Goal: Task Accomplishment & Management: Manage account settings

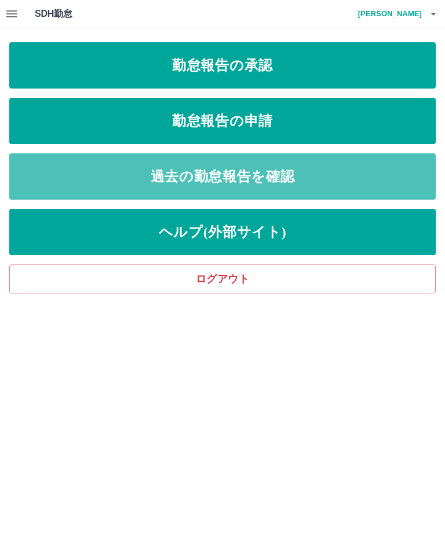
click at [249, 169] on link "過去の勤怠報告を確認" at bounding box center [222, 176] width 426 height 46
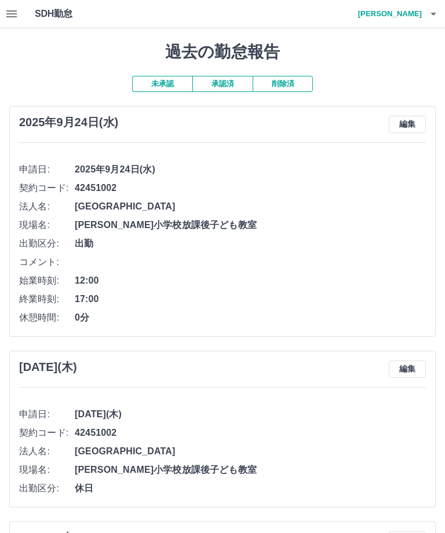
click at [230, 80] on button "承認済" at bounding box center [222, 84] width 60 height 16
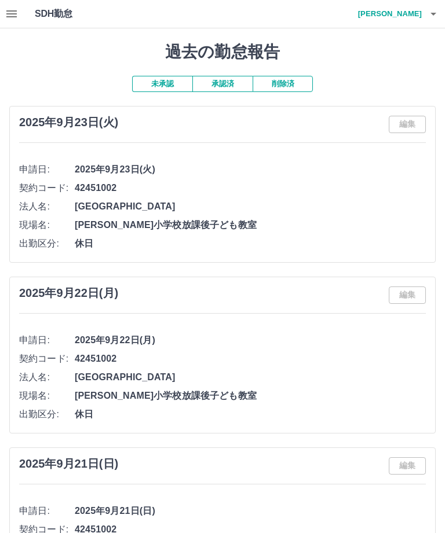
click at [443, 13] on button "button" at bounding box center [432, 14] width 23 height 28
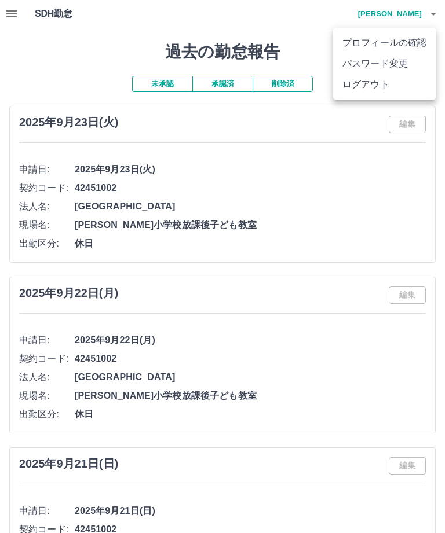
click at [376, 90] on li "ログアウト" at bounding box center [384, 84] width 102 height 21
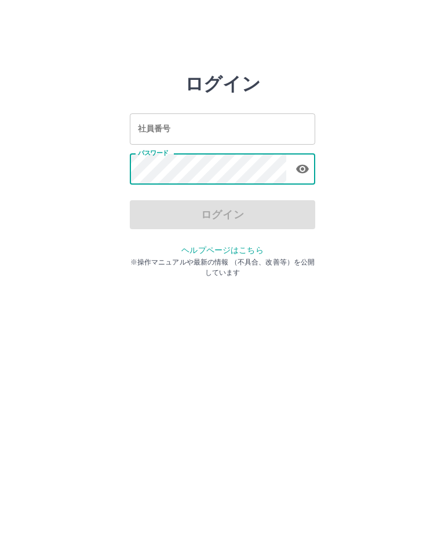
click at [257, 126] on input "社員番号" at bounding box center [222, 128] width 185 height 31
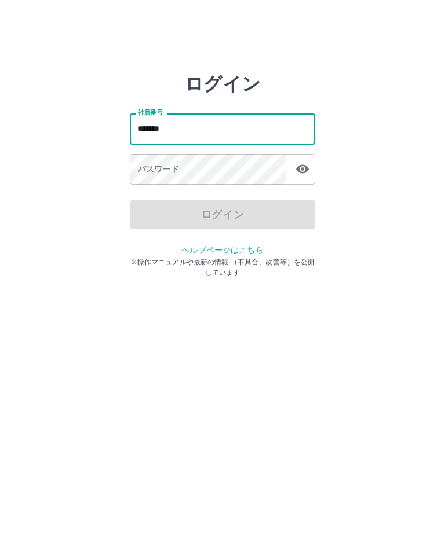
type input "*******"
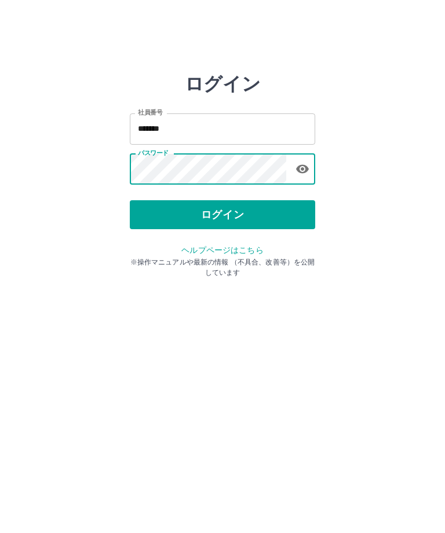
click at [239, 210] on button "ログイン" at bounding box center [222, 214] width 185 height 29
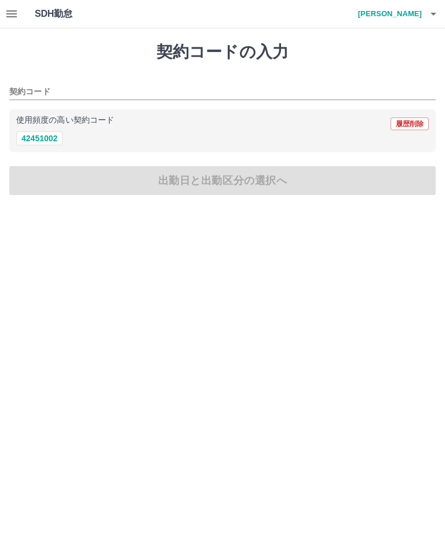
click at [21, 14] on button "button" at bounding box center [11, 14] width 23 height 28
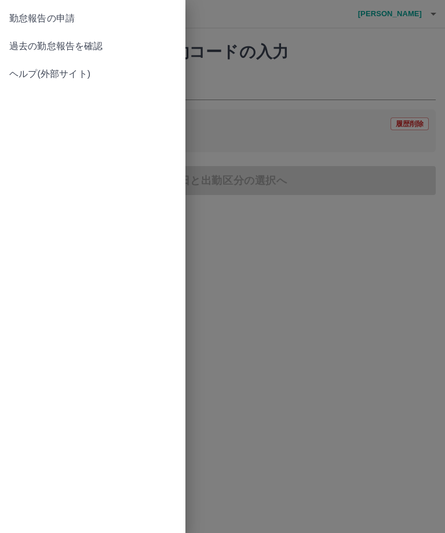
click at [91, 44] on span "過去の勤怠報告を確認" at bounding box center [92, 46] width 167 height 14
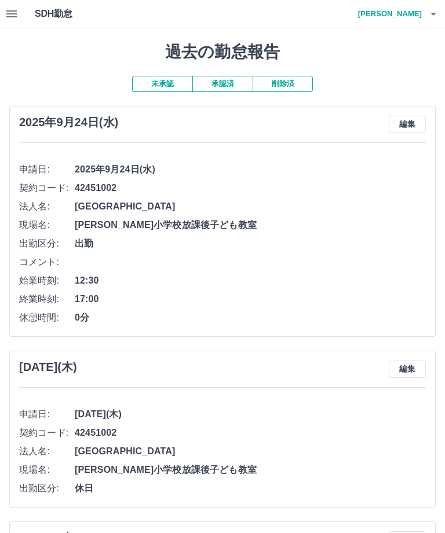
click at [236, 76] on button "承認済" at bounding box center [222, 84] width 60 height 16
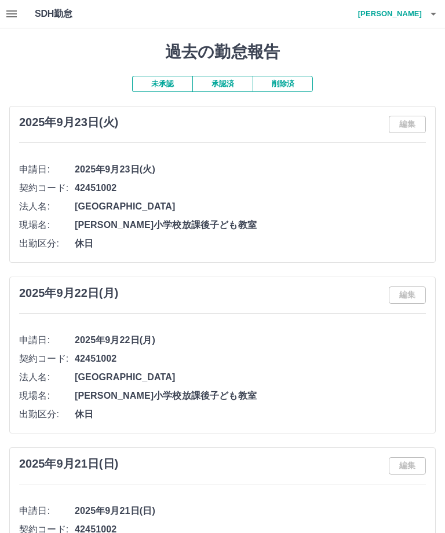
click at [443, 10] on button "button" at bounding box center [432, 14] width 23 height 28
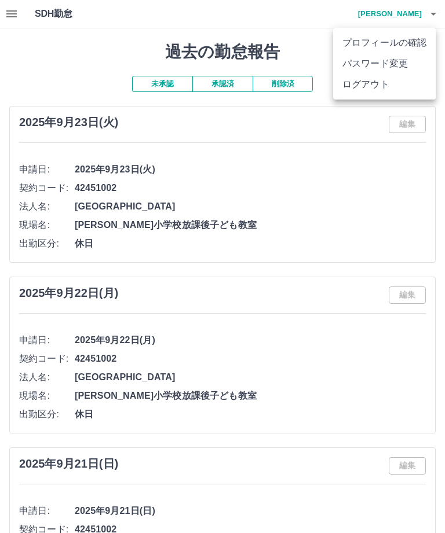
click at [369, 82] on li "ログアウト" at bounding box center [384, 84] width 102 height 21
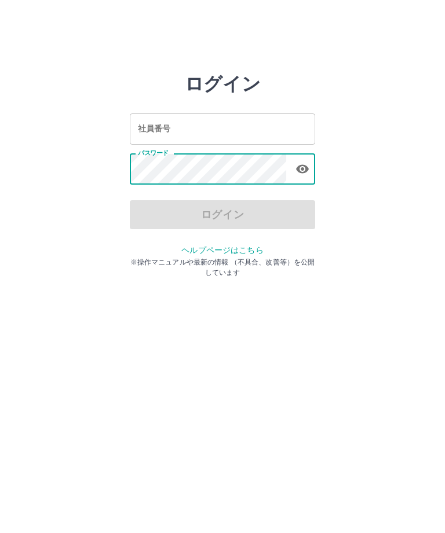
click at [259, 131] on input "社員番号" at bounding box center [222, 128] width 185 height 31
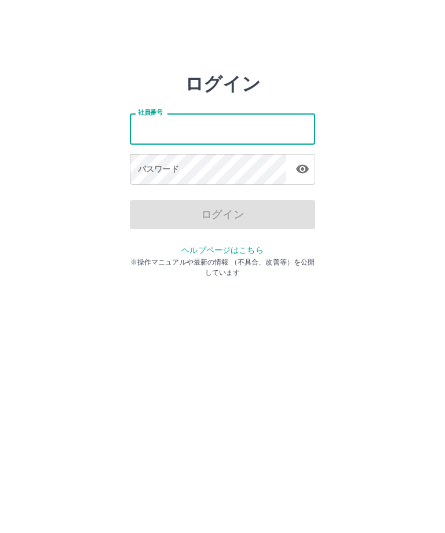
type input "*"
type input "*******"
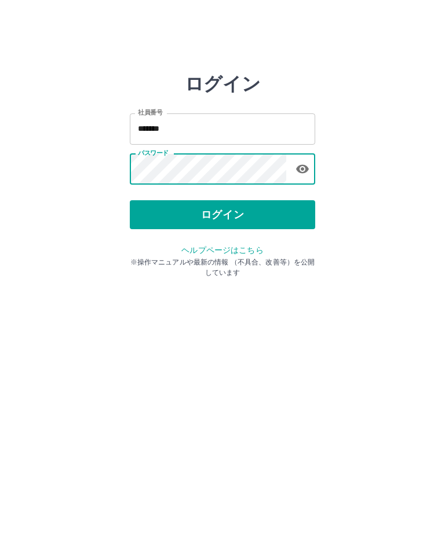
click at [229, 214] on button "ログイン" at bounding box center [222, 214] width 185 height 29
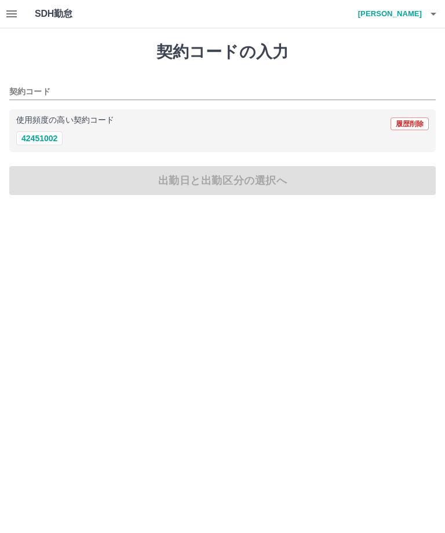
click at [14, 18] on icon "button" at bounding box center [12, 14] width 14 height 14
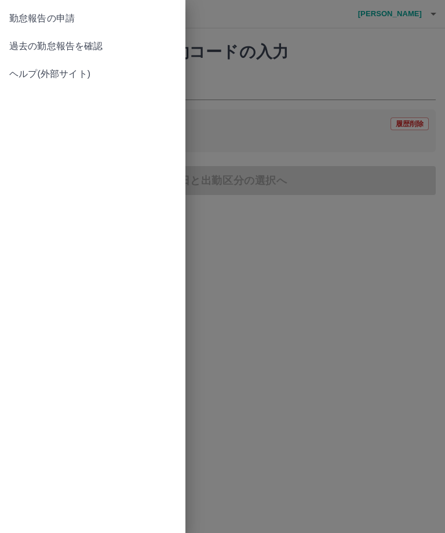
click at [67, 45] on span "過去の勤怠報告を確認" at bounding box center [92, 46] width 167 height 14
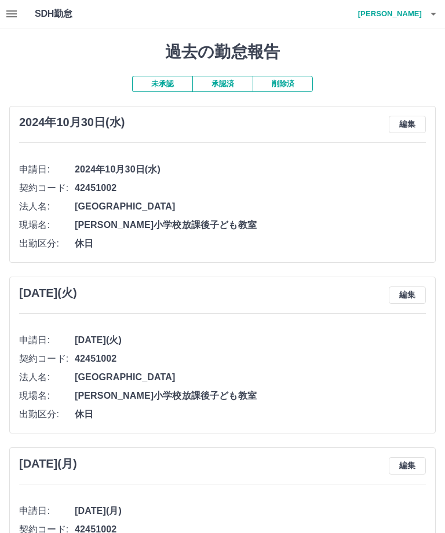
click at [228, 82] on button "承認済" at bounding box center [222, 84] width 60 height 16
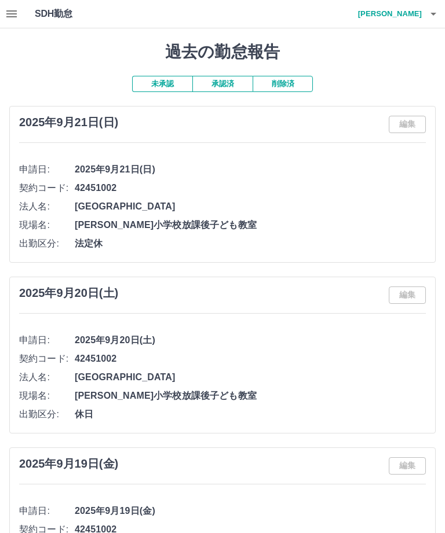
click at [441, 14] on button "button" at bounding box center [432, 14] width 23 height 28
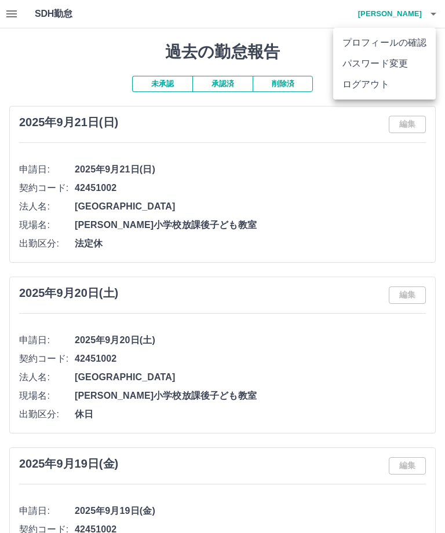
click at [370, 88] on li "ログアウト" at bounding box center [384, 84] width 102 height 21
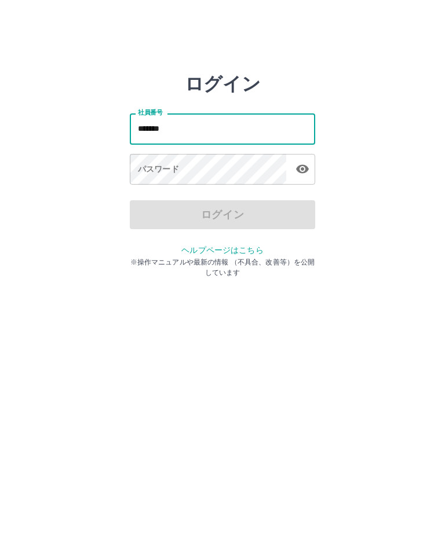
type input "*******"
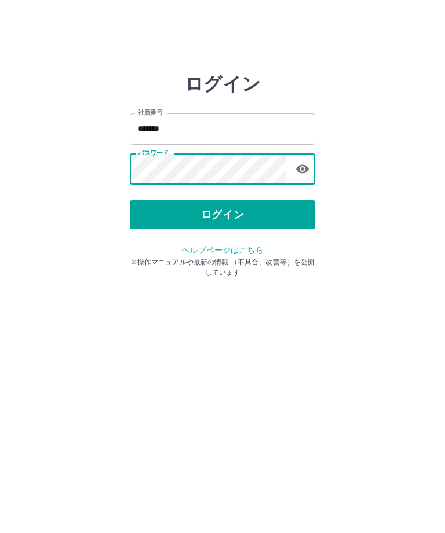
click at [231, 214] on button "ログイン" at bounding box center [222, 214] width 185 height 29
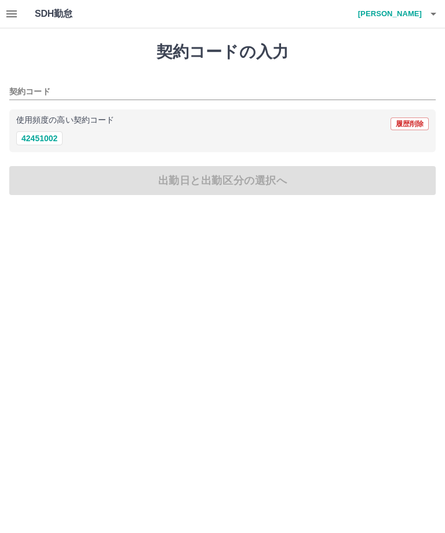
click at [17, 16] on icon "button" at bounding box center [12, 14] width 14 height 14
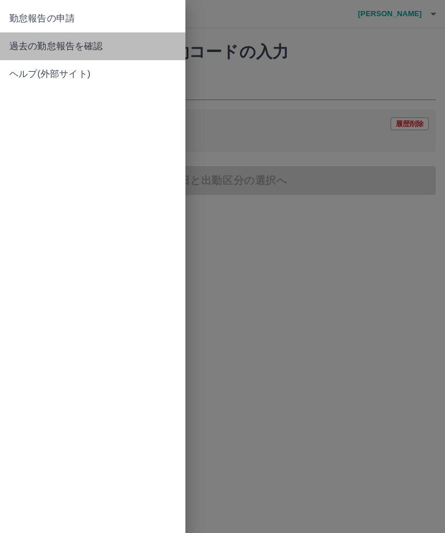
click at [68, 44] on span "過去の勤怠報告を確認" at bounding box center [92, 46] width 167 height 14
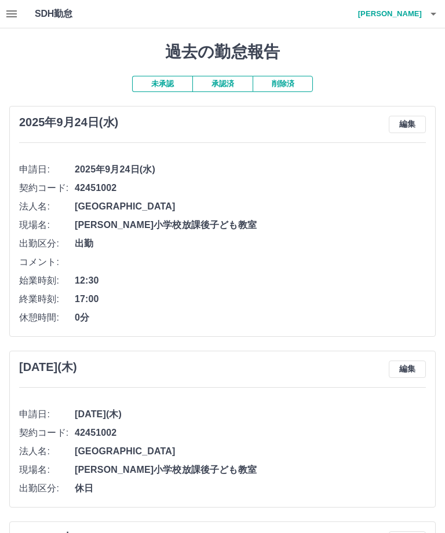
click at [230, 76] on button "承認済" at bounding box center [222, 84] width 60 height 16
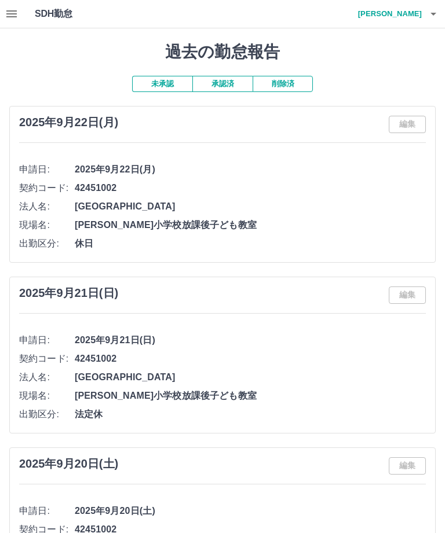
click at [442, 12] on button "button" at bounding box center [432, 14] width 23 height 28
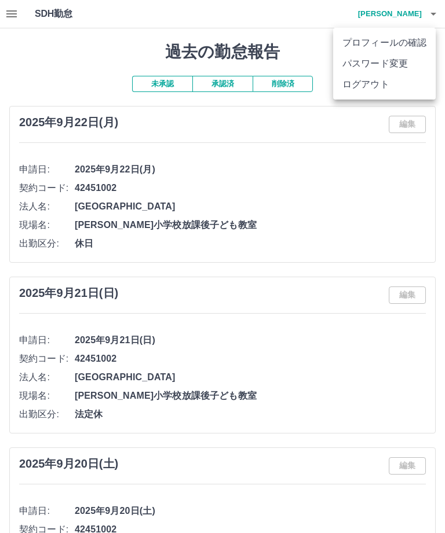
click at [373, 88] on li "ログアウト" at bounding box center [384, 84] width 102 height 21
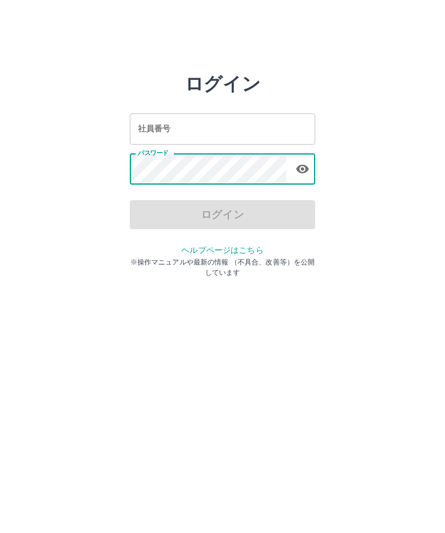
click at [268, 129] on input "社員番号" at bounding box center [222, 128] width 185 height 31
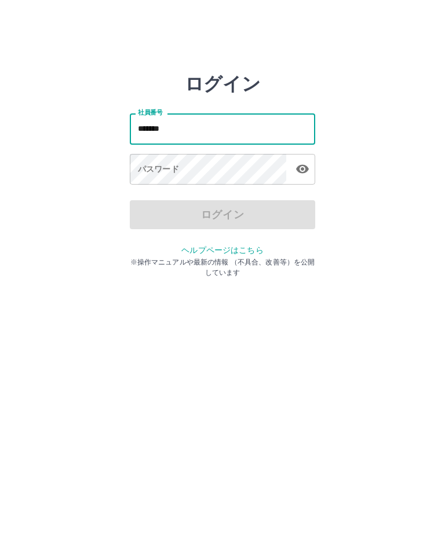
type input "*******"
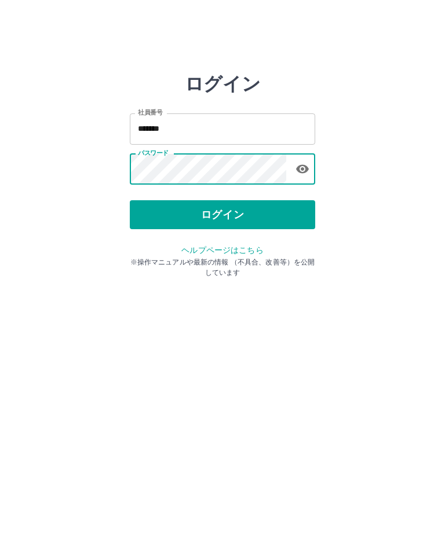
click at [241, 217] on button "ログイン" at bounding box center [222, 214] width 185 height 29
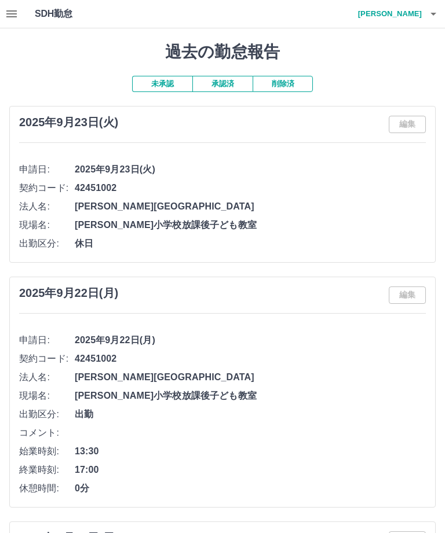
click at [439, 9] on icon "button" at bounding box center [433, 14] width 14 height 14
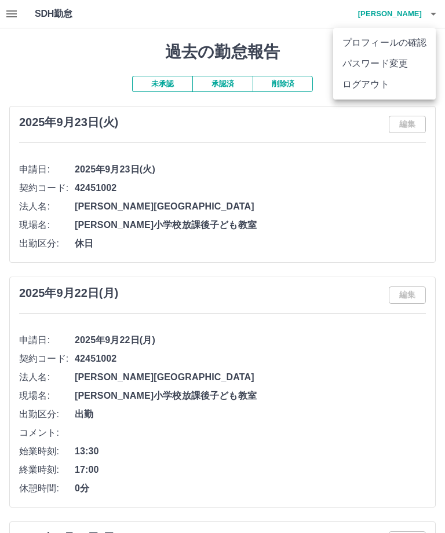
click at [370, 90] on li "ログアウト" at bounding box center [384, 84] width 102 height 21
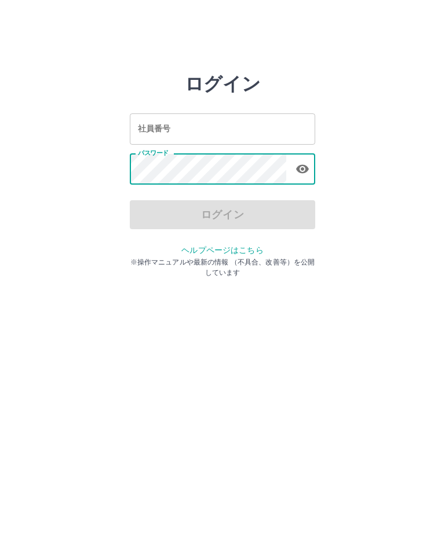
click at [267, 126] on input "社員番号" at bounding box center [222, 128] width 185 height 31
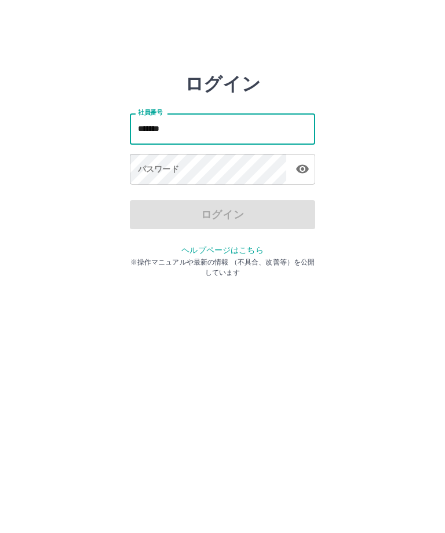
type input "*******"
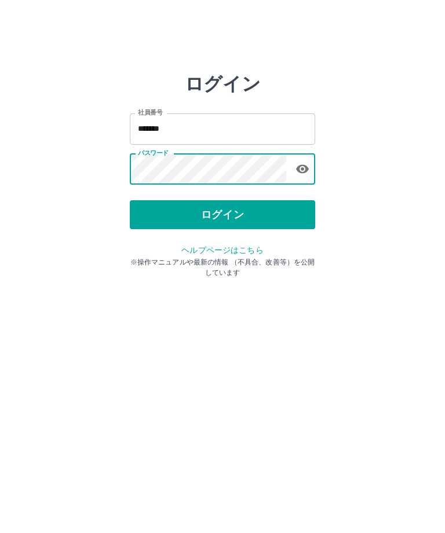
click at [234, 226] on button "ログイン" at bounding box center [222, 214] width 185 height 29
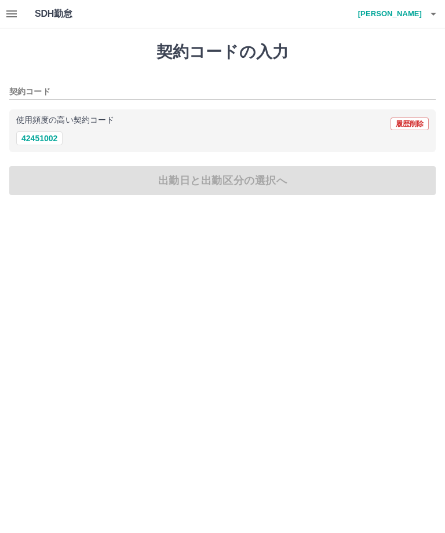
click at [17, 19] on icon "button" at bounding box center [12, 14] width 14 height 14
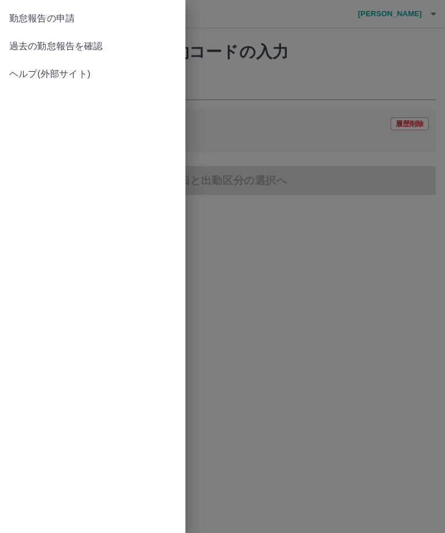
click at [85, 42] on span "過去の勤怠報告を確認" at bounding box center [92, 46] width 167 height 14
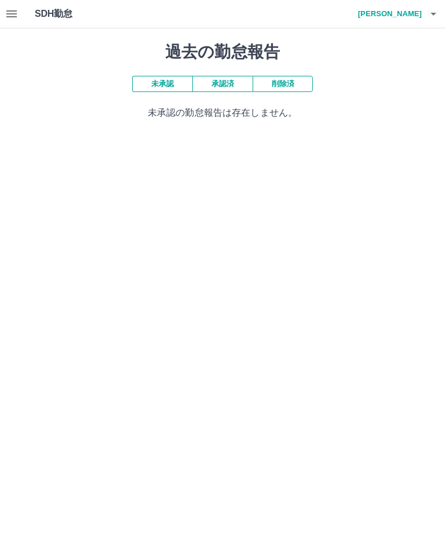
click at [224, 83] on button "承認済" at bounding box center [222, 84] width 60 height 16
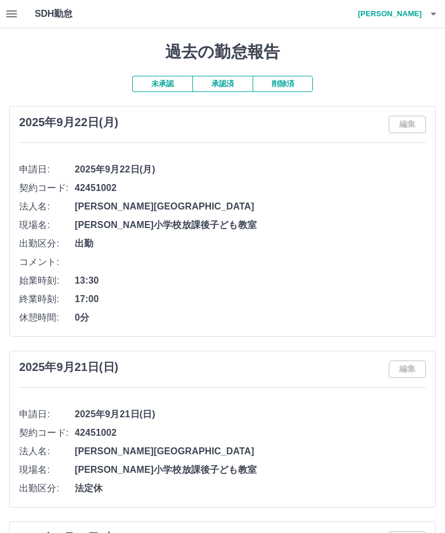
click at [443, 9] on button "button" at bounding box center [432, 14] width 23 height 28
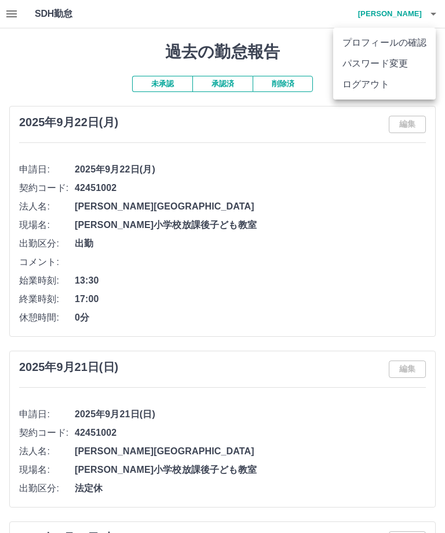
click at [365, 92] on li "ログアウト" at bounding box center [384, 84] width 102 height 21
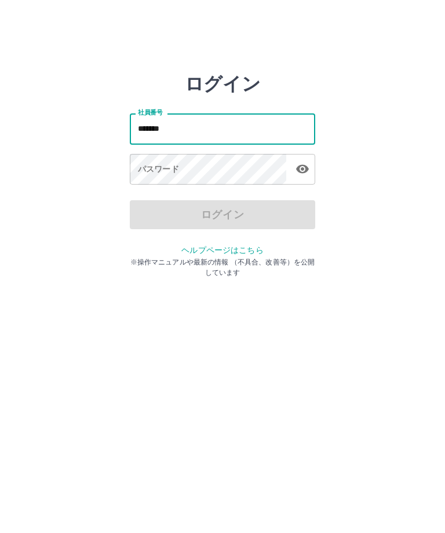
type input "*******"
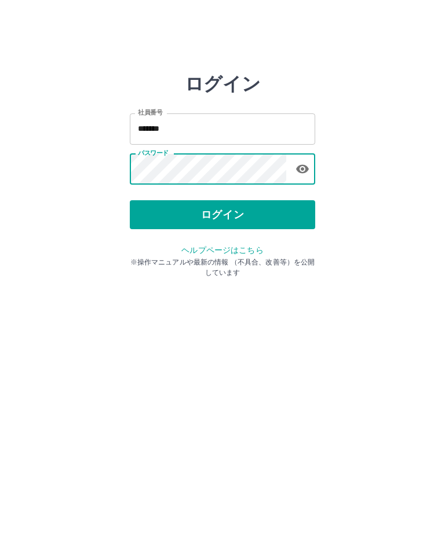
click at [237, 211] on button "ログイン" at bounding box center [222, 214] width 185 height 29
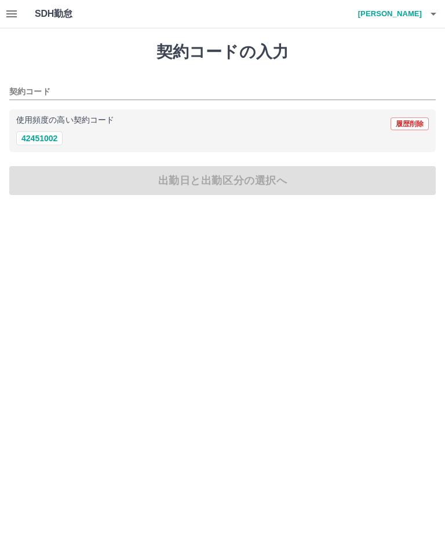
click at [18, 15] on icon "button" at bounding box center [12, 14] width 14 height 14
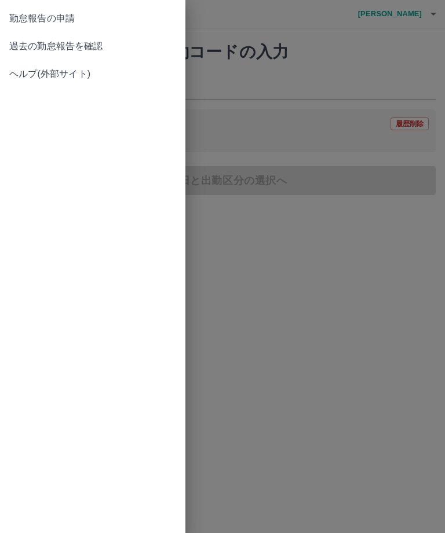
click at [68, 42] on span "過去の勤怠報告を確認" at bounding box center [92, 46] width 167 height 14
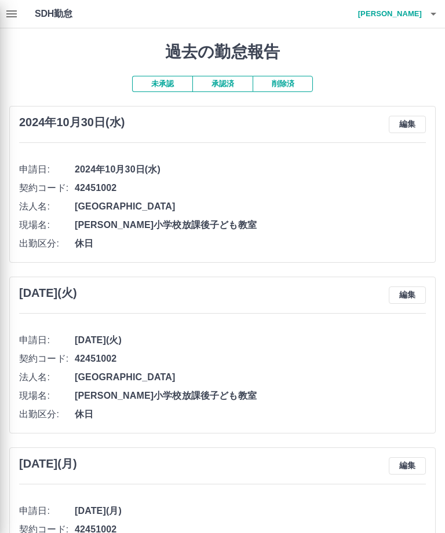
click at [230, 80] on div at bounding box center [222, 266] width 445 height 533
click at [234, 85] on div at bounding box center [222, 266] width 445 height 533
click at [232, 85] on div at bounding box center [222, 266] width 445 height 533
click at [229, 80] on div at bounding box center [222, 266] width 445 height 533
click at [221, 86] on div at bounding box center [222, 266] width 445 height 533
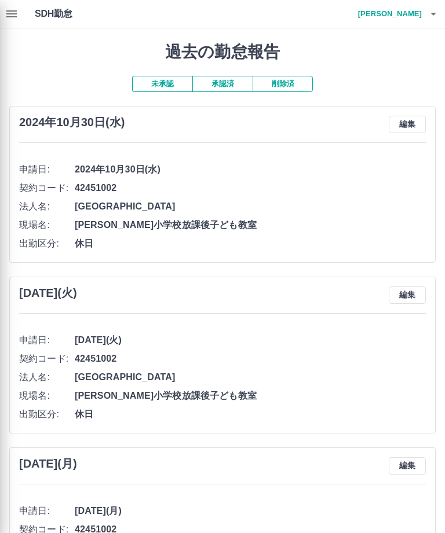
click at [217, 90] on div at bounding box center [222, 266] width 445 height 533
click at [230, 85] on div at bounding box center [222, 266] width 445 height 533
click at [225, 86] on div at bounding box center [222, 266] width 445 height 533
click at [235, 80] on div at bounding box center [222, 266] width 445 height 533
click at [226, 87] on div at bounding box center [222, 266] width 445 height 533
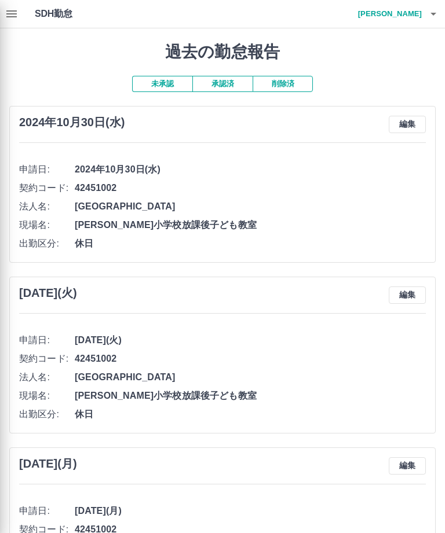
click at [237, 83] on div at bounding box center [222, 266] width 445 height 533
click at [233, 87] on div at bounding box center [222, 266] width 445 height 533
click at [233, 86] on div at bounding box center [222, 266] width 445 height 533
click at [226, 83] on div at bounding box center [222, 266] width 445 height 533
click at [226, 82] on div at bounding box center [222, 266] width 445 height 533
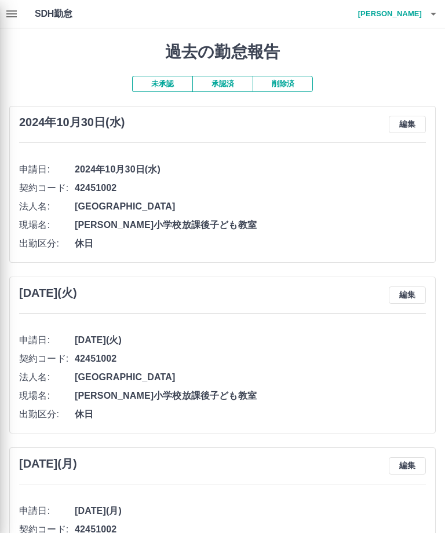
click at [23, 22] on div at bounding box center [222, 266] width 445 height 533
click at [19, 20] on div at bounding box center [222, 266] width 445 height 533
click at [229, 83] on div at bounding box center [222, 266] width 445 height 533
click at [230, 86] on div at bounding box center [222, 266] width 445 height 533
click at [230, 85] on div at bounding box center [222, 266] width 445 height 533
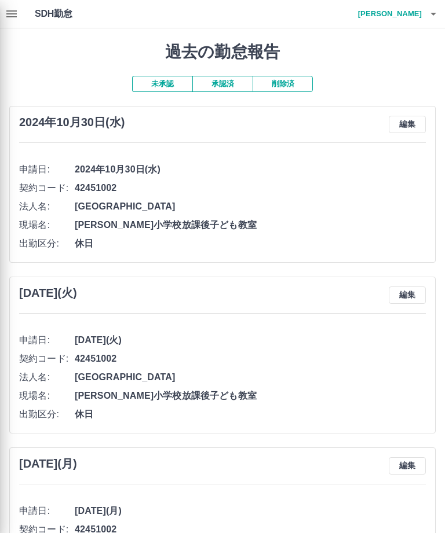
click at [427, 15] on div at bounding box center [222, 266] width 445 height 533
click at [441, 18] on div at bounding box center [222, 266] width 445 height 533
click at [230, 79] on div at bounding box center [222, 266] width 445 height 533
click at [222, 83] on div at bounding box center [222, 266] width 445 height 533
click at [221, 83] on div at bounding box center [222, 266] width 445 height 533
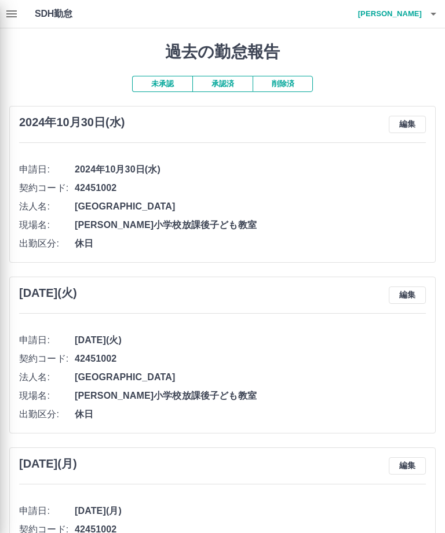
click at [439, 13] on div at bounding box center [222, 266] width 445 height 533
click at [441, 10] on div at bounding box center [222, 266] width 445 height 533
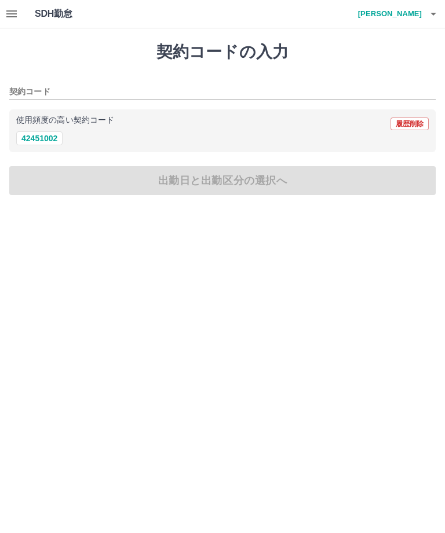
click at [21, 14] on button "button" at bounding box center [11, 14] width 23 height 28
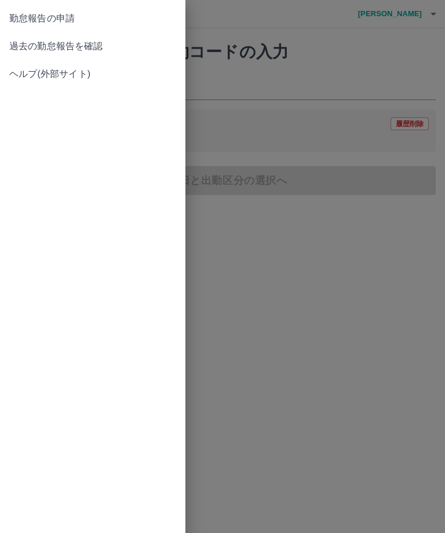
click at [87, 43] on span "過去の勤怠報告を確認" at bounding box center [92, 46] width 167 height 14
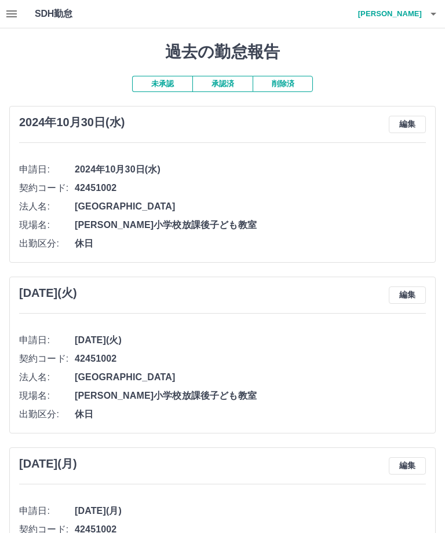
click at [230, 82] on button "承認済" at bounding box center [222, 84] width 60 height 16
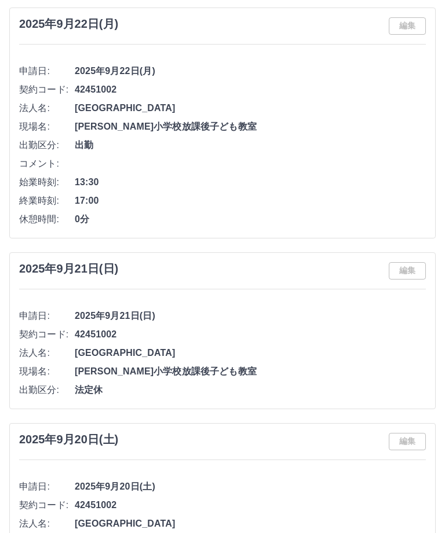
scroll to position [100, 0]
